Goal: Transaction & Acquisition: Purchase product/service

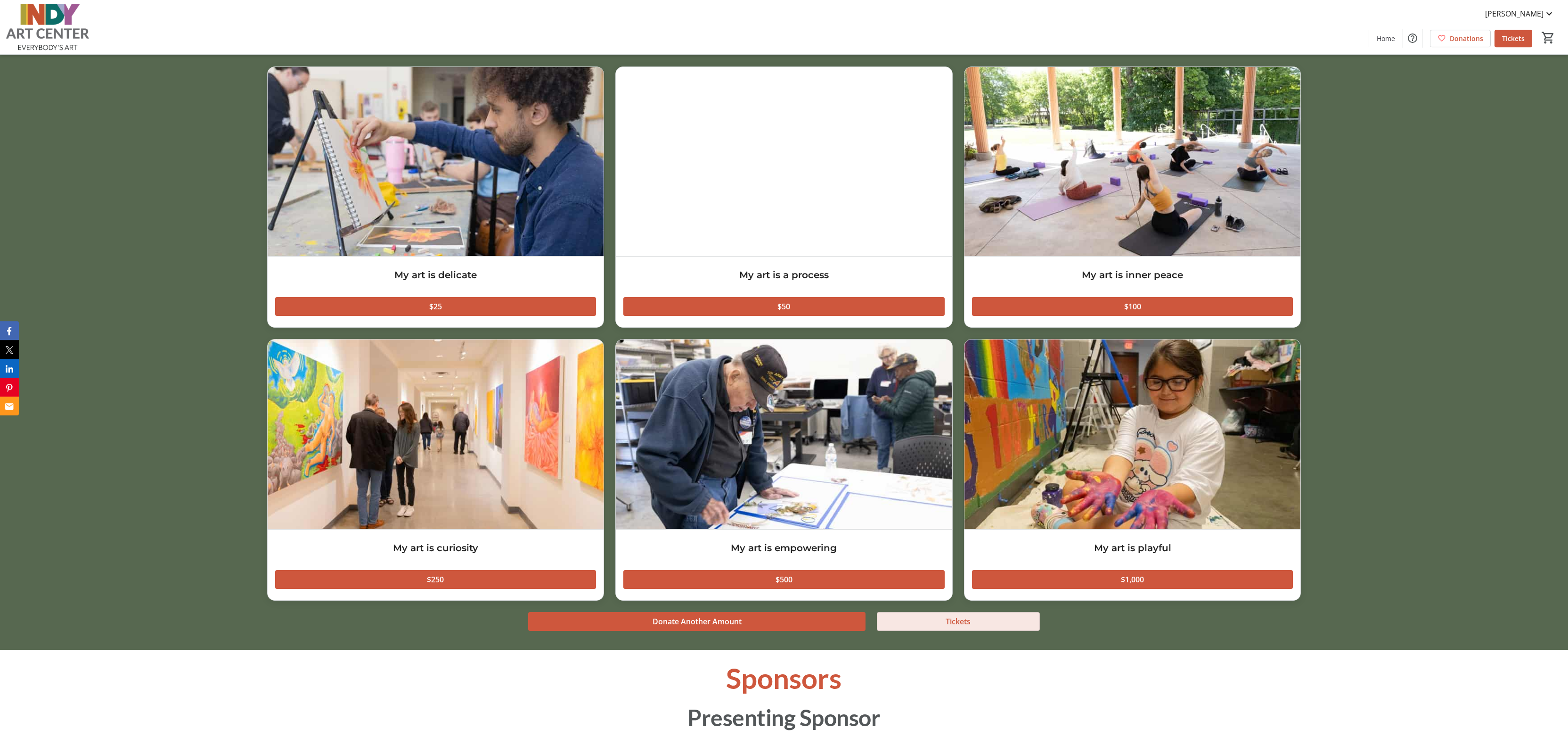
scroll to position [1224, 0]
click at [960, 624] on span "Tickets" at bounding box center [957, 621] width 25 height 12
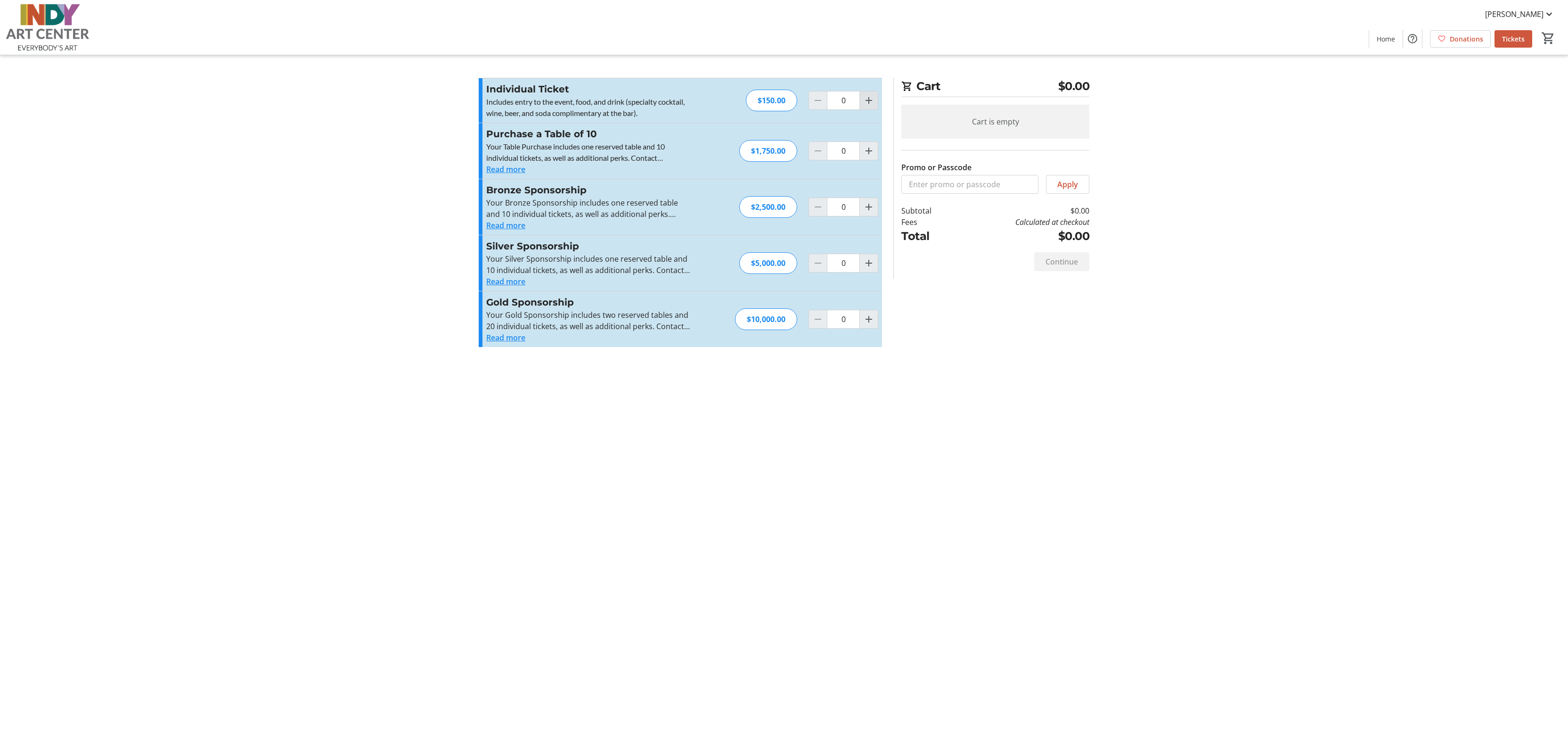
click at [870, 99] on mat-icon "Increment by one" at bounding box center [869, 100] width 12 height 12
click at [869, 99] on mat-icon "Increment by one" at bounding box center [869, 100] width 12 height 12
type input "2"
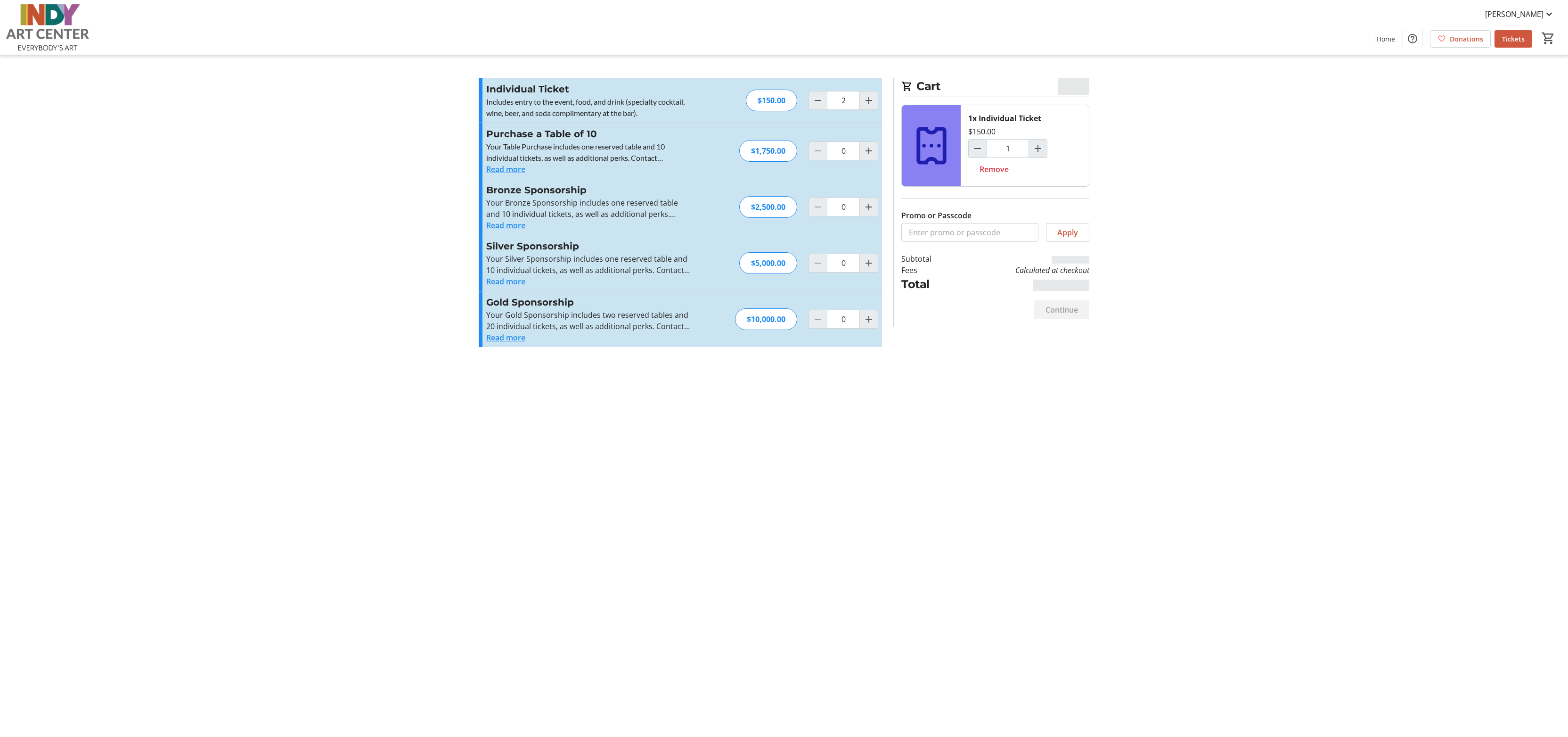
type input "2"
click at [1061, 312] on span "Continue" at bounding box center [1062, 309] width 32 height 12
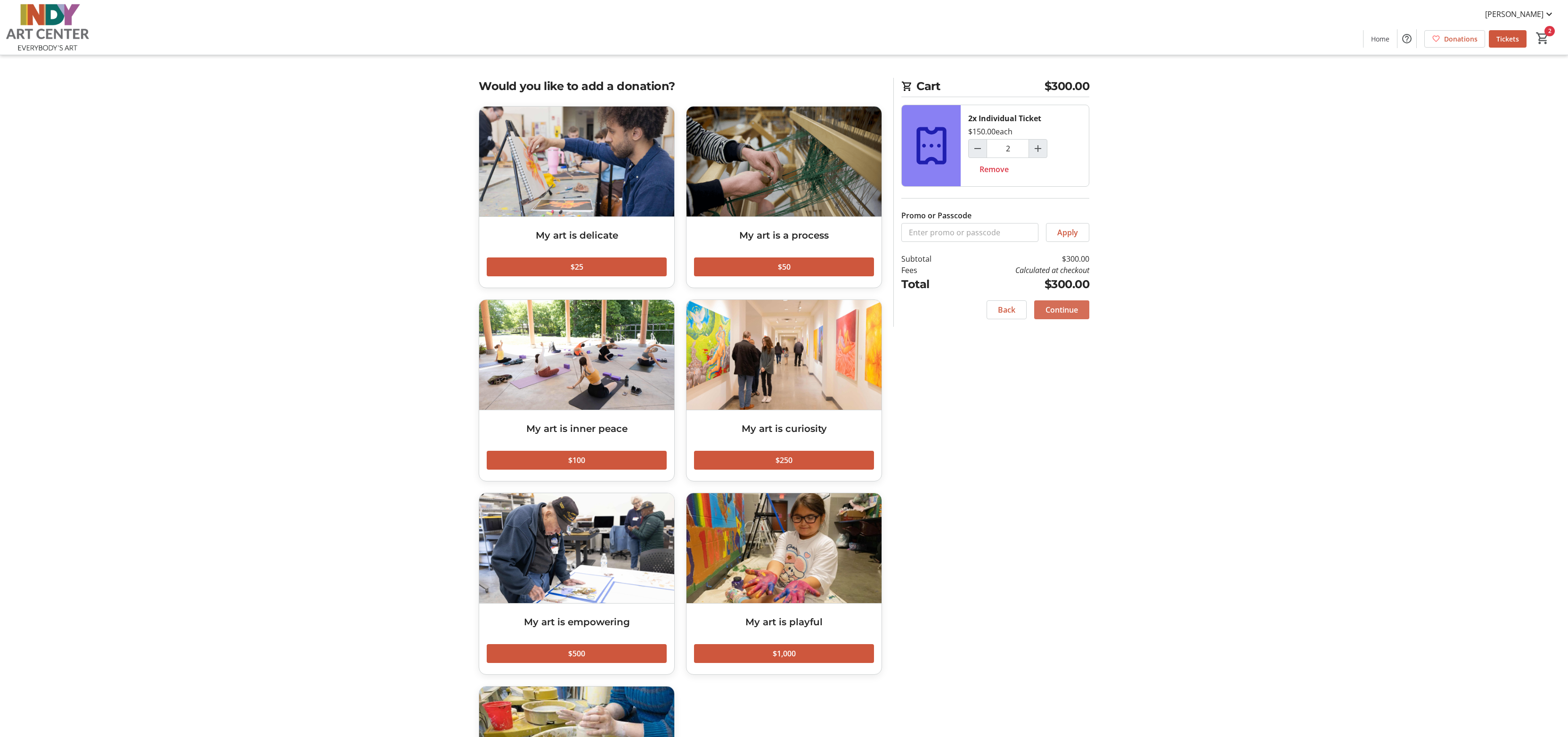
click at [1065, 314] on span "Continue" at bounding box center [1062, 309] width 32 height 12
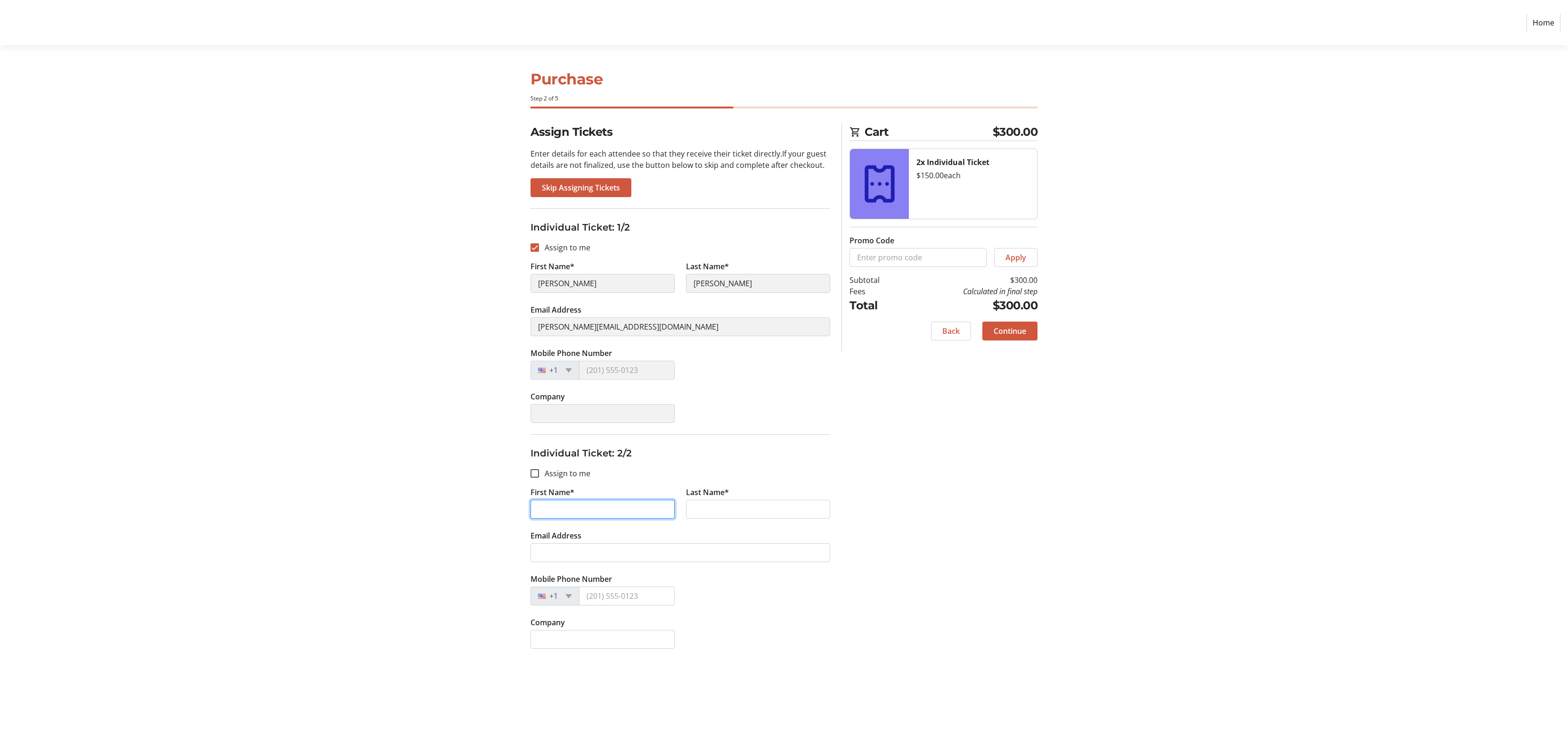
click at [567, 509] on input "First Name*" at bounding box center [603, 509] width 144 height 19
type input "M"
type input "[PERSON_NAME]"
type input "[EMAIL_ADDRESS][DOMAIN_NAME]"
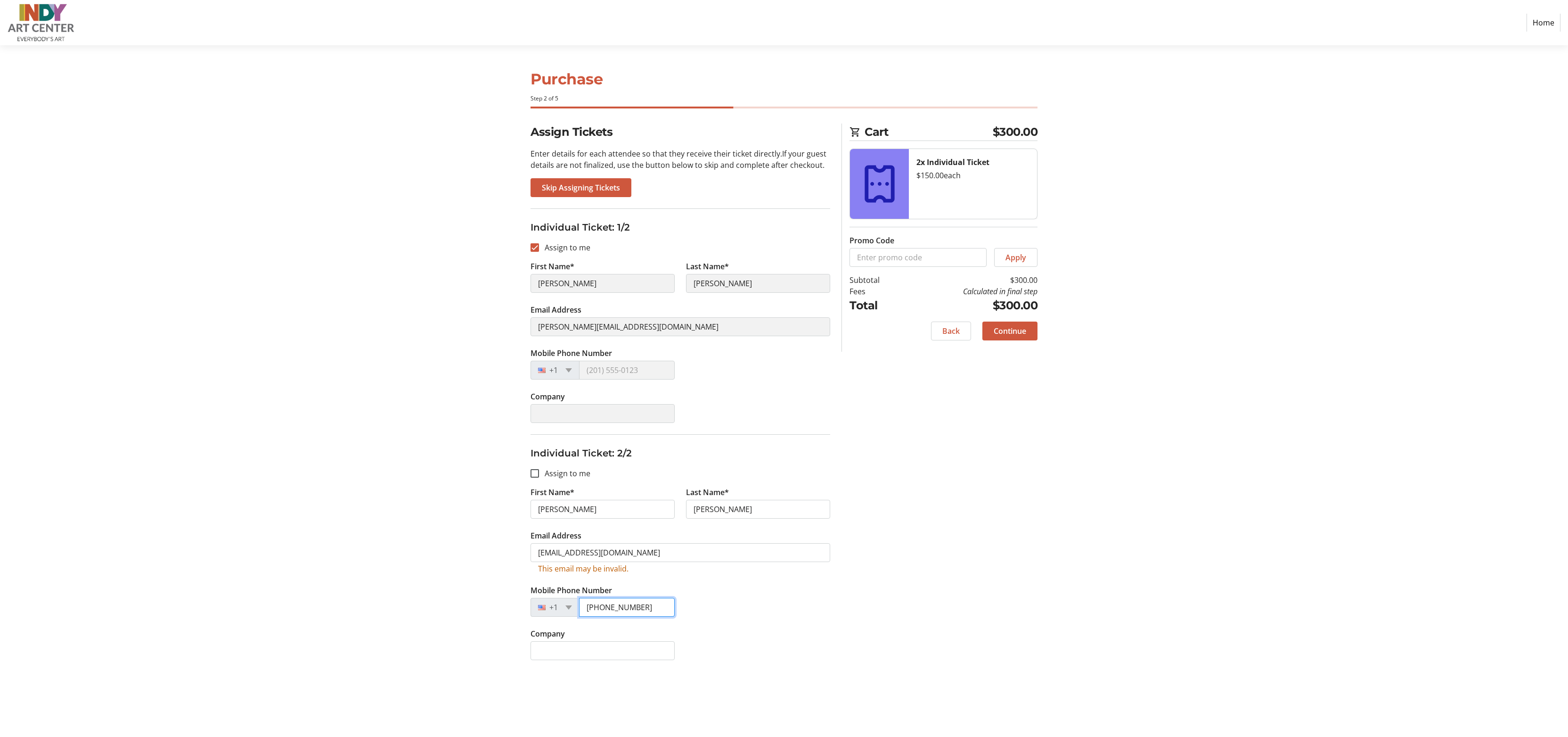
type input "[PHONE_NUMBER]"
click at [541, 368] on div at bounding box center [544, 370] width 27 height 10
click at [560, 364] on div "+1" at bounding box center [555, 370] width 49 height 19
click at [1012, 336] on span "Continue" at bounding box center [1009, 331] width 32 height 12
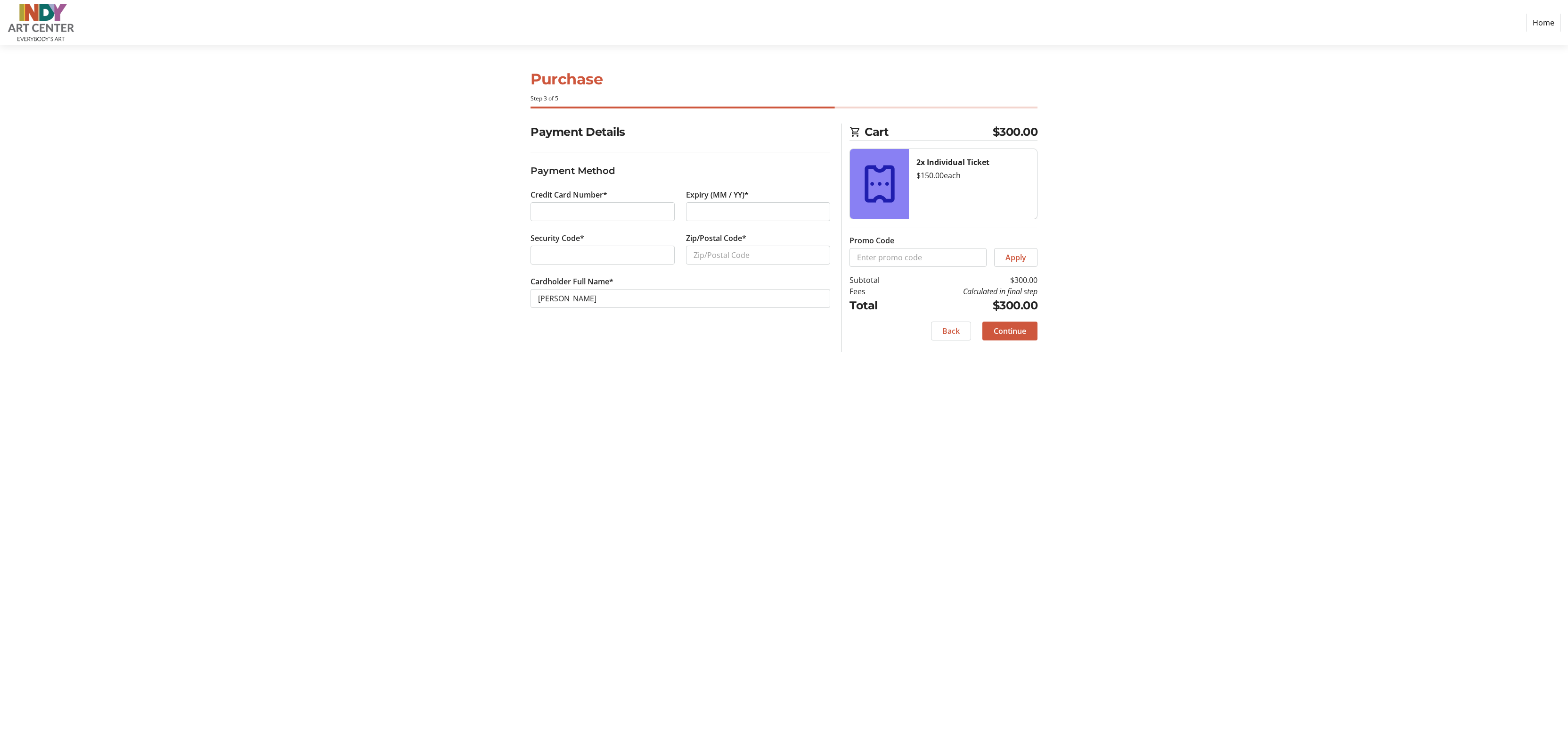
click at [593, 206] on div at bounding box center [603, 211] width 144 height 19
type input "46260"
drag, startPoint x: 612, startPoint y: 301, endPoint x: 497, endPoint y: 318, distance: 116.2
click at [531, 308] on input "[PERSON_NAME]" at bounding box center [681, 298] width 299 height 19
type input "[PERSON_NAME]"
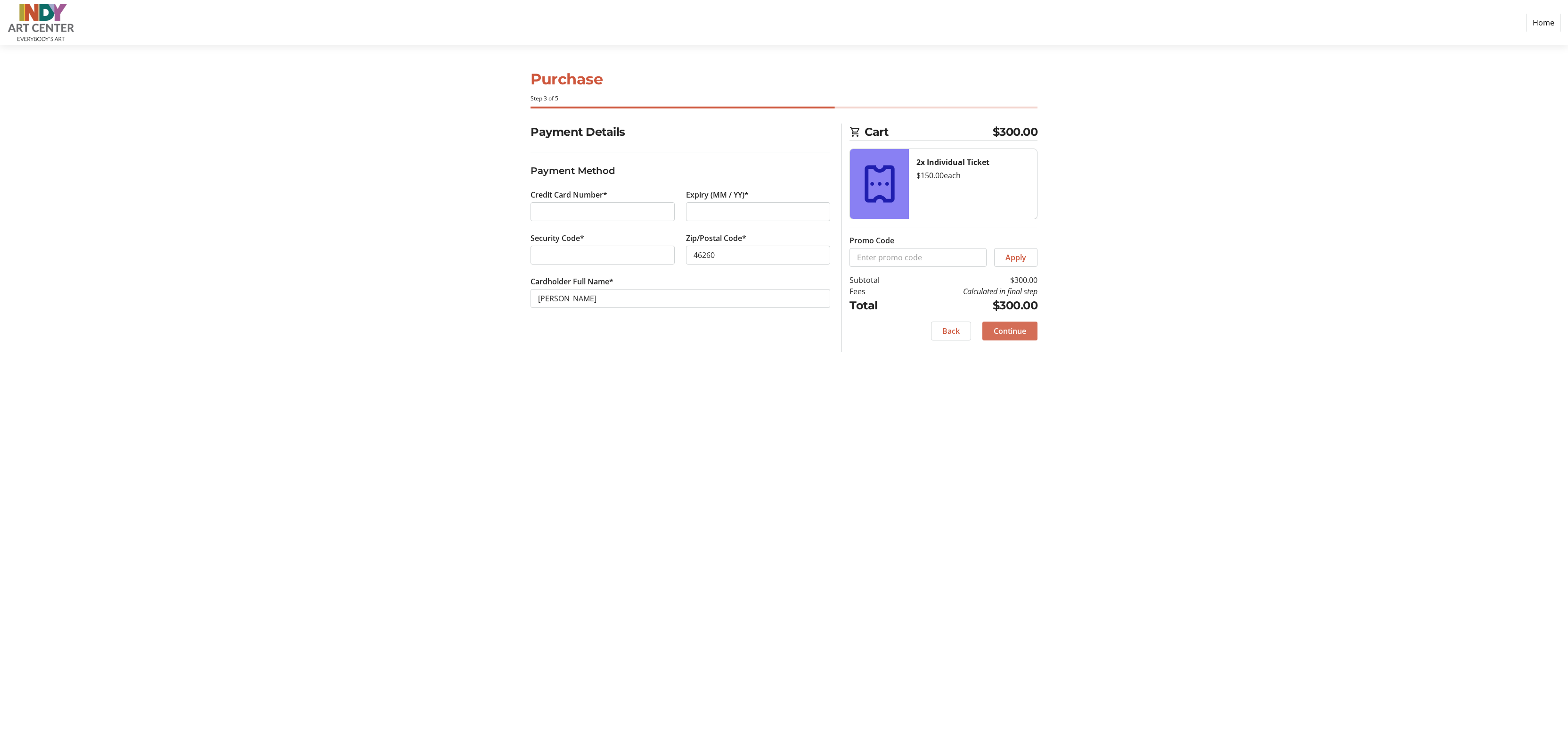
click at [1020, 333] on span "Continue" at bounding box center [1009, 331] width 32 height 12
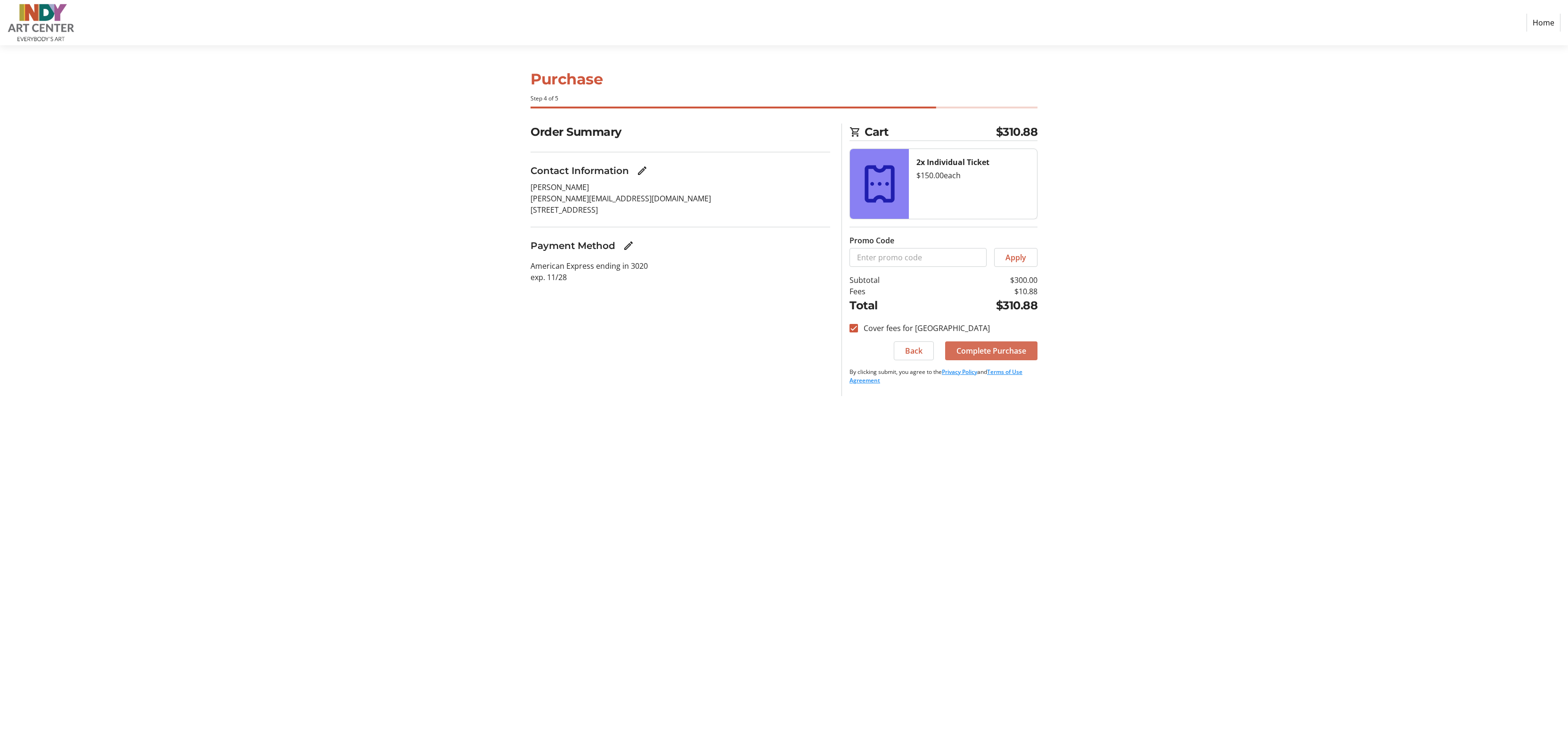
click at [985, 354] on span "Complete Purchase" at bounding box center [991, 351] width 70 height 12
